Goal: Task Accomplishment & Management: Use online tool/utility

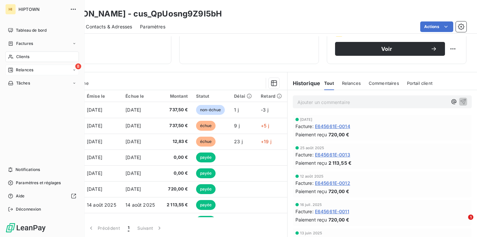
click at [10, 73] on div "8 Relances" at bounding box center [42, 70] width 74 height 11
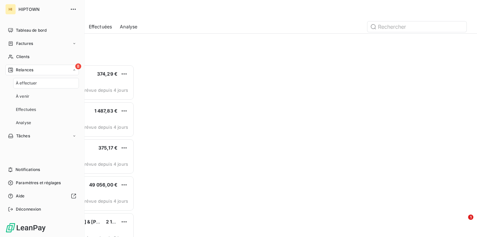
scroll to position [172, 103]
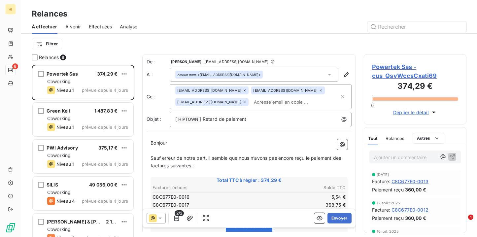
click at [109, 45] on div "Filtrer" at bounding box center [249, 44] width 435 height 13
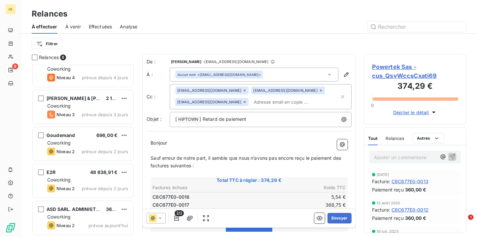
scroll to position [124, 0]
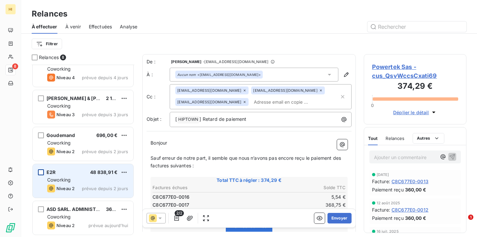
click at [41, 173] on div "grid" at bounding box center [41, 172] width 6 height 6
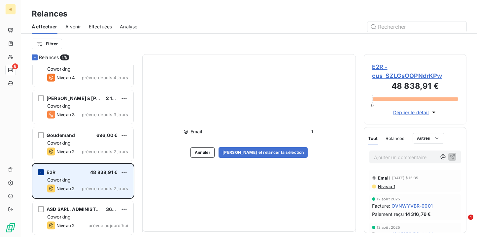
click at [43, 172] on div "grid" at bounding box center [41, 172] width 6 height 6
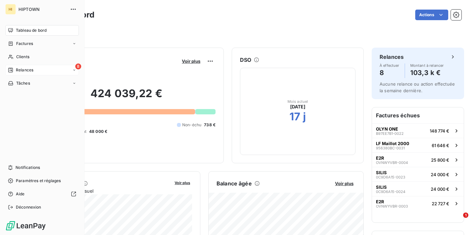
click at [20, 69] on span "Relances" at bounding box center [25, 70] width 18 height 6
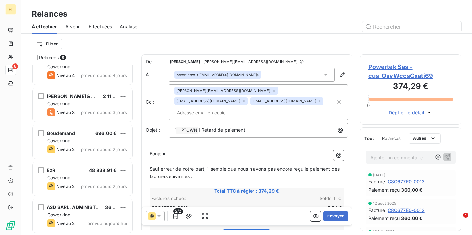
scroll to position [126, 0]
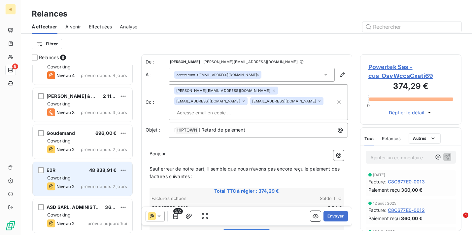
click at [71, 172] on div "E2R 48 838,91 €" at bounding box center [87, 170] width 80 height 6
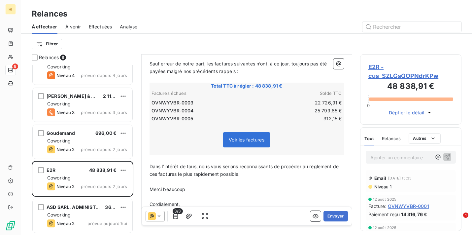
scroll to position [105, 0]
click at [335, 215] on button "Envoyer" at bounding box center [336, 216] width 24 height 11
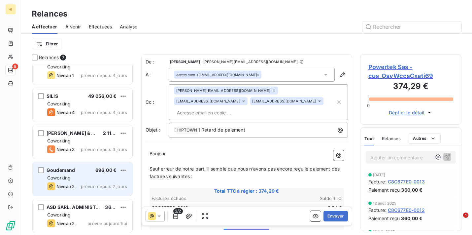
scroll to position [89, 0]
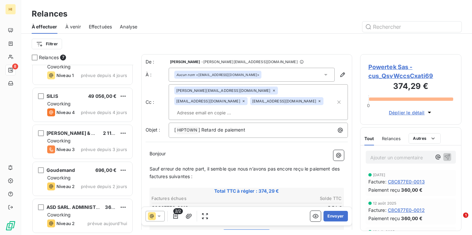
click at [156, 46] on div "Filtrer" at bounding box center [247, 44] width 430 height 13
